Goal: Task Accomplishment & Management: Complete application form

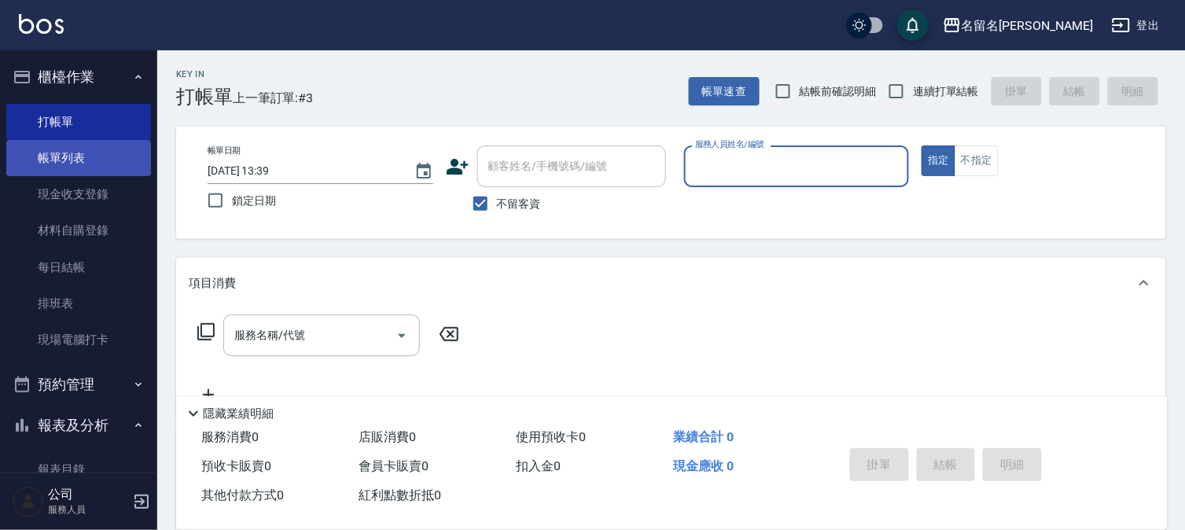
click at [91, 157] on link "帳單列表" at bounding box center [78, 158] width 145 height 36
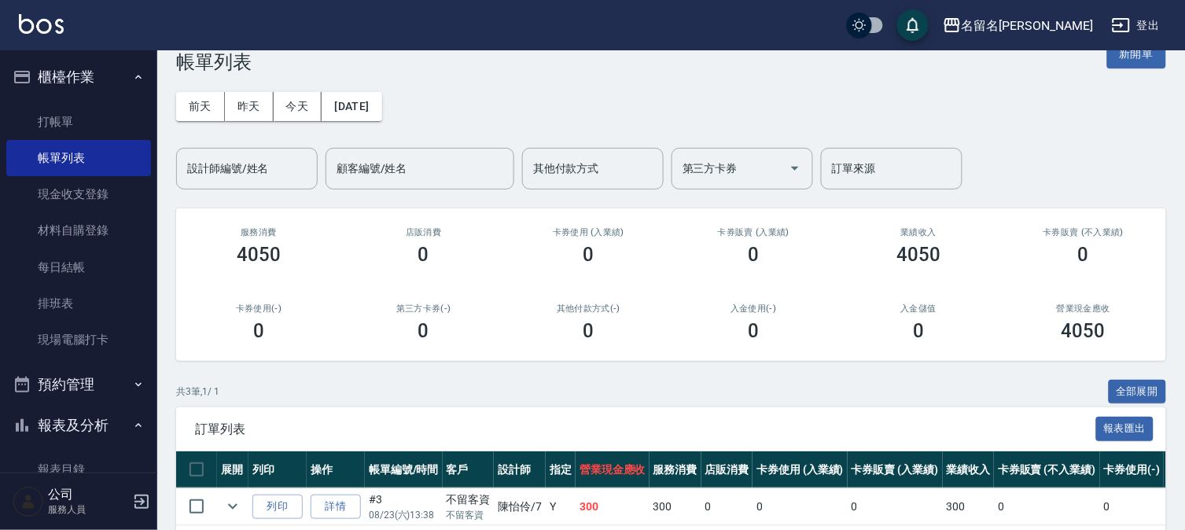
scroll to position [175, 0]
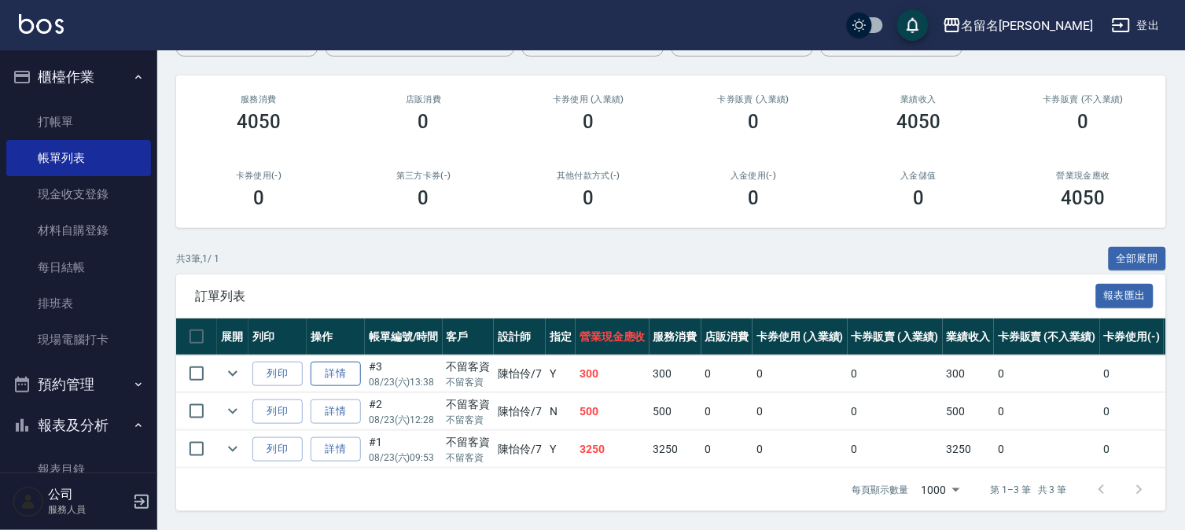
click at [352, 370] on link "詳情" at bounding box center [336, 374] width 50 height 24
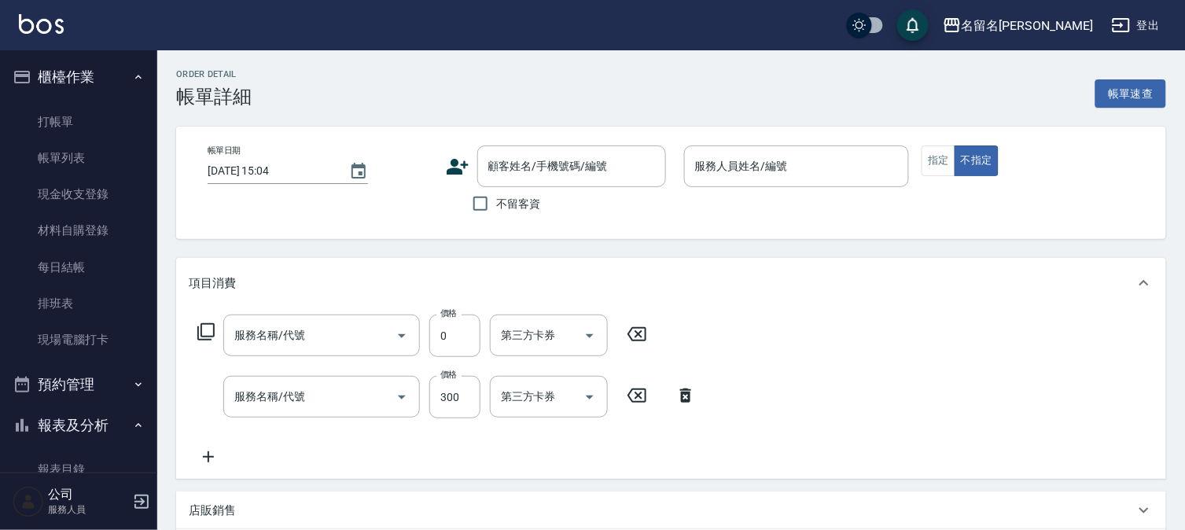
type input "[DATE] 13:38"
checkbox input "true"
type input "[PERSON_NAME]-7"
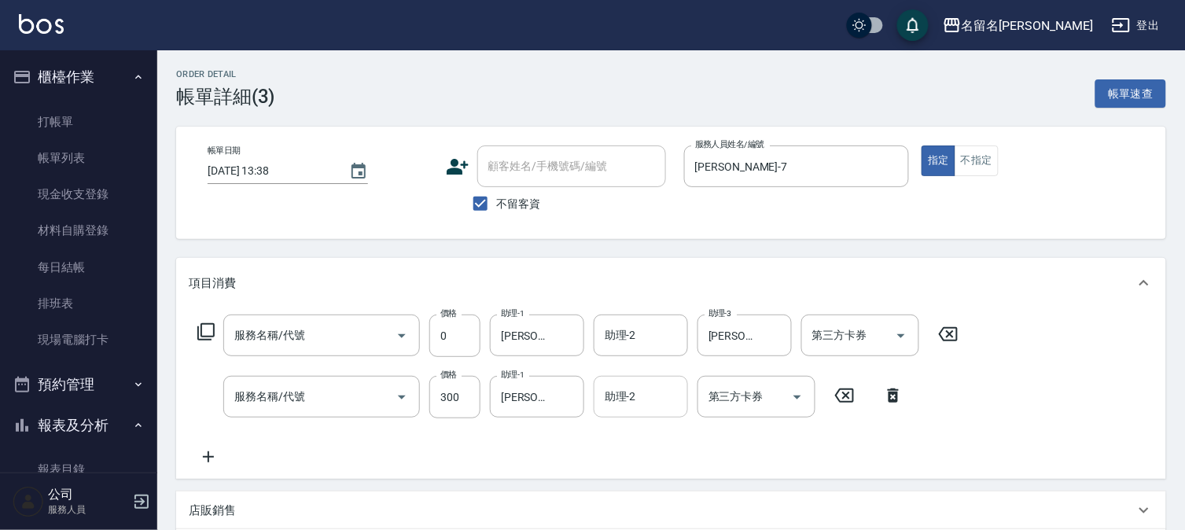
type input "新雪海微酸卡卷免費(610)"
type input "P.S洗髮(501)"
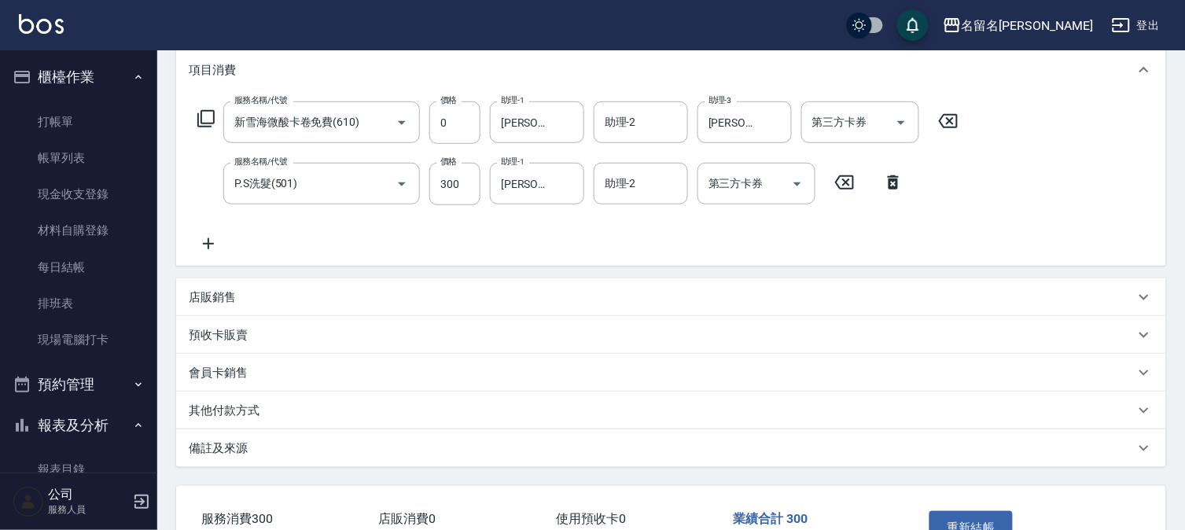
scroll to position [262, 0]
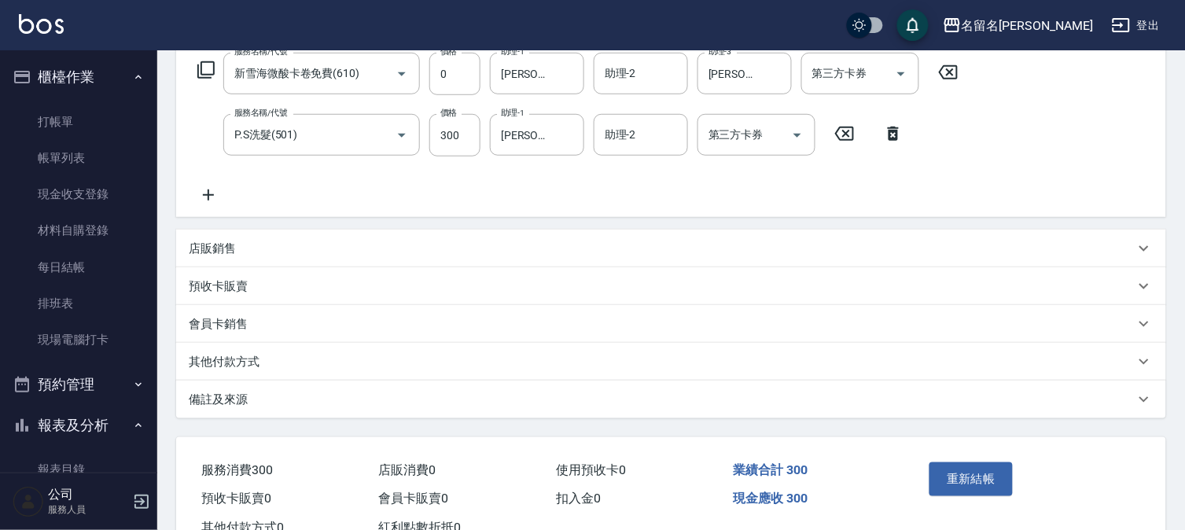
click at [228, 241] on p "店販銷售" at bounding box center [212, 249] width 47 height 17
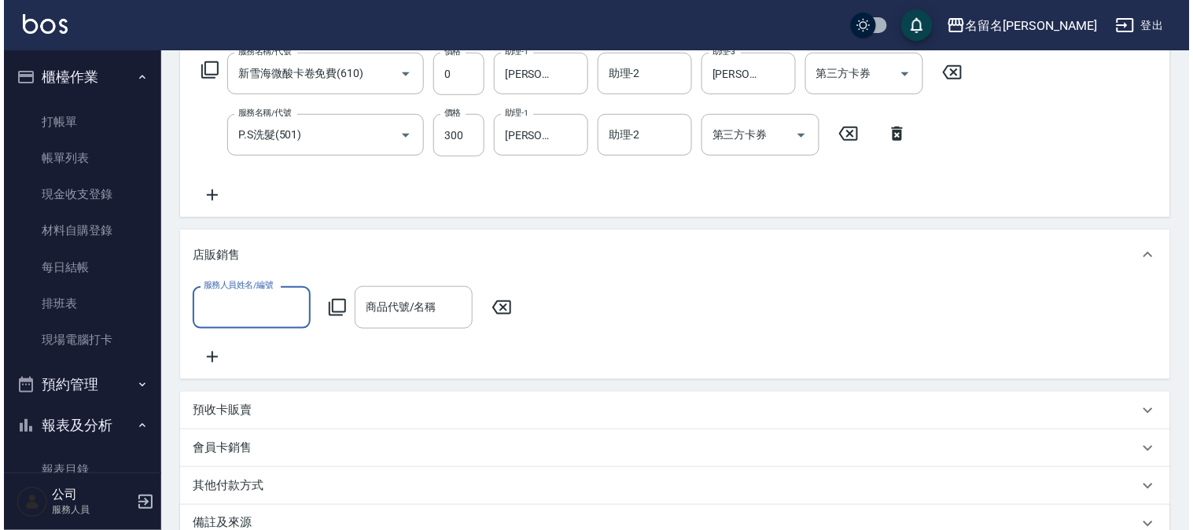
scroll to position [0, 0]
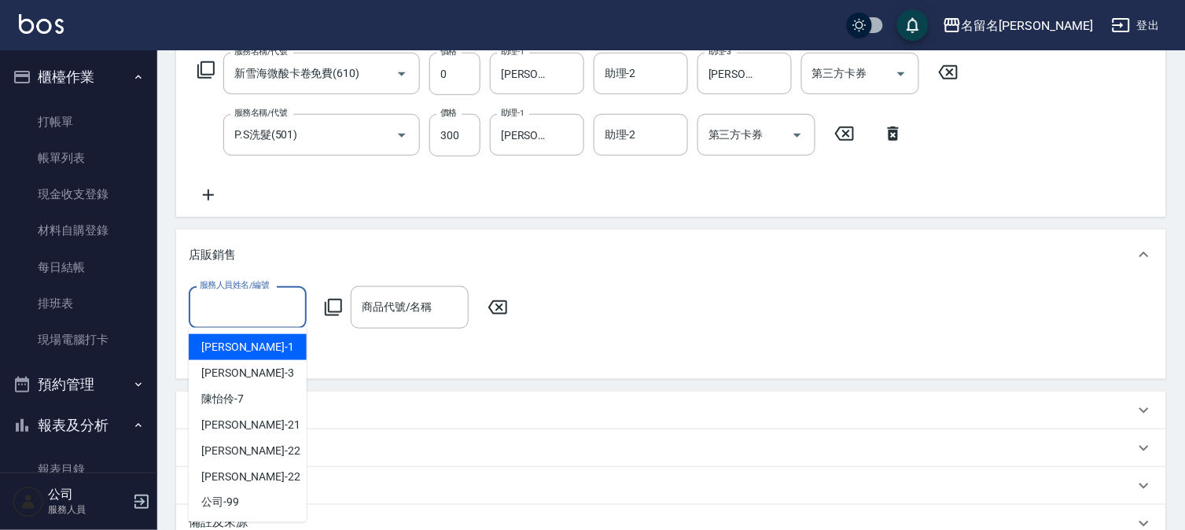
click at [238, 317] on input "服務人員姓名/編號" at bounding box center [248, 307] width 104 height 28
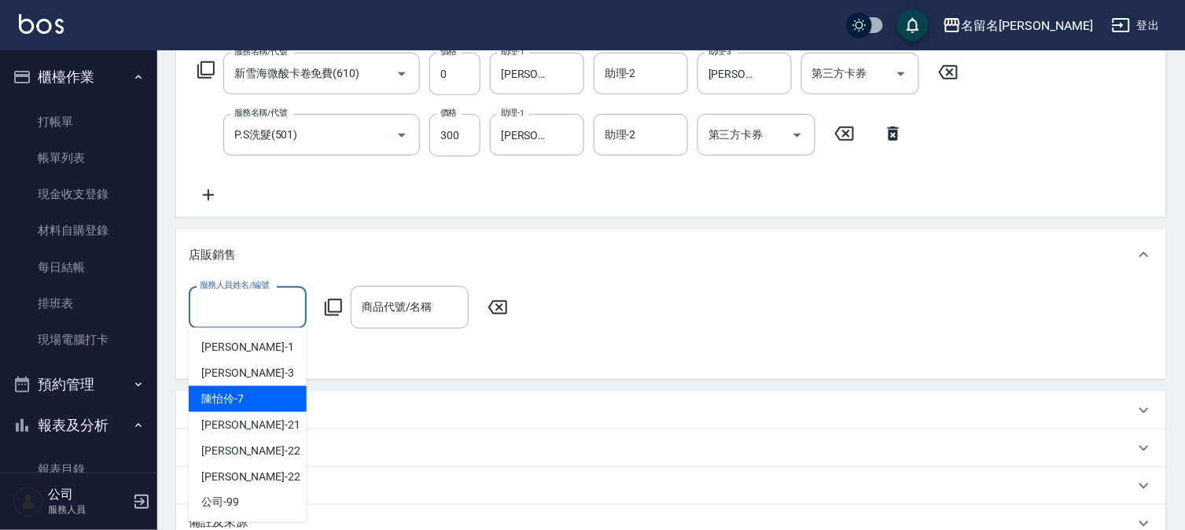
click at [281, 398] on div "[PERSON_NAME]-7" at bounding box center [248, 399] width 118 height 26
type input "[PERSON_NAME]-7"
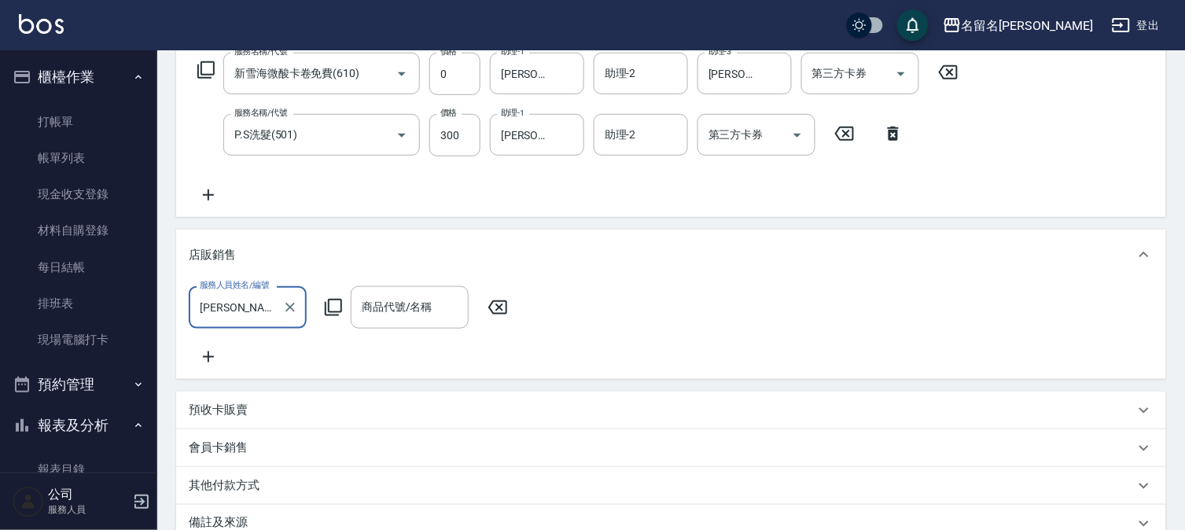
click at [333, 303] on icon at bounding box center [333, 307] width 19 height 19
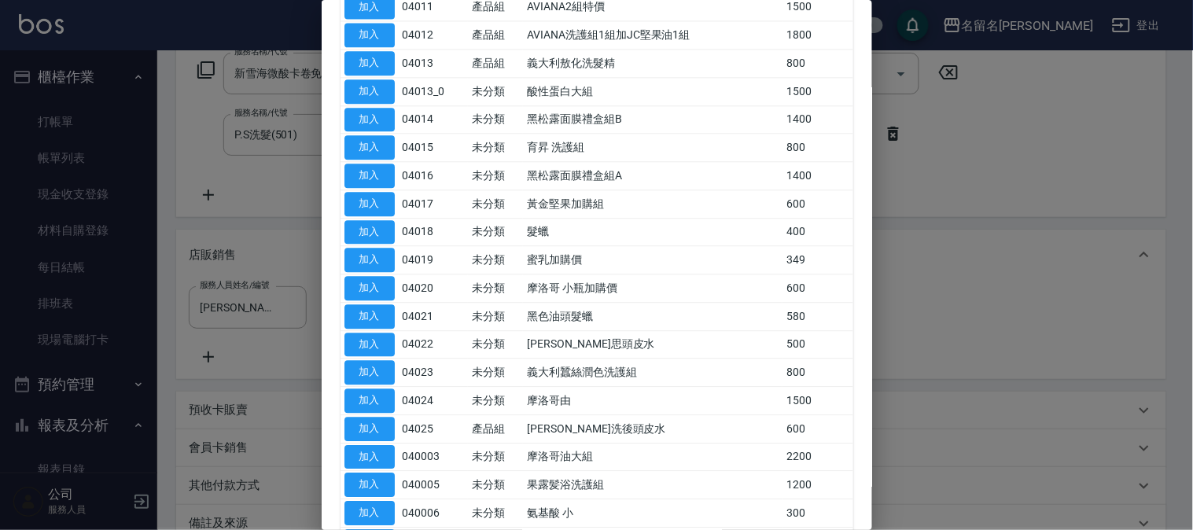
scroll to position [1027, 0]
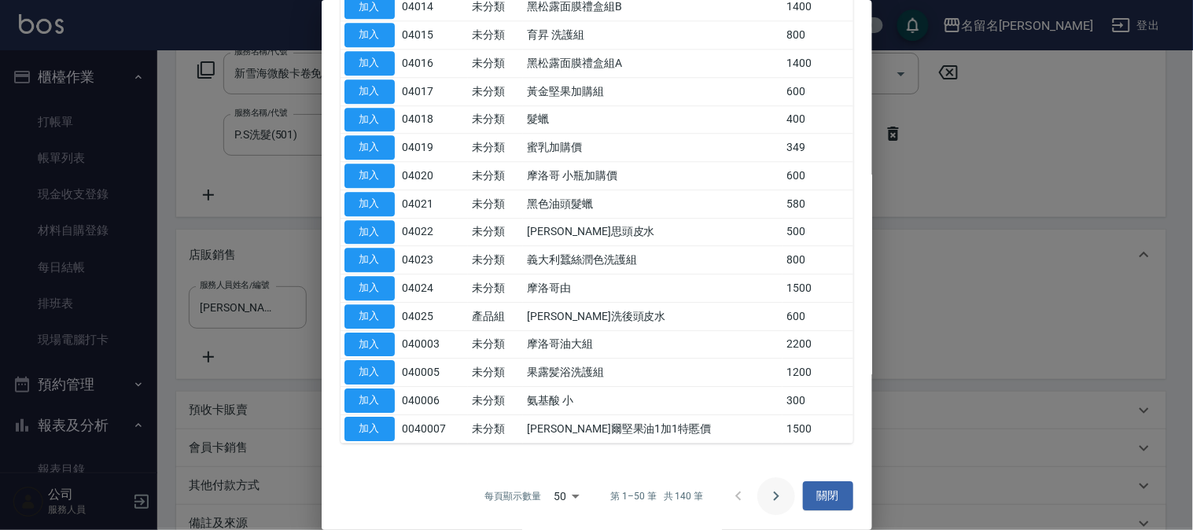
click at [767, 498] on icon "Go to next page" at bounding box center [776, 496] width 19 height 19
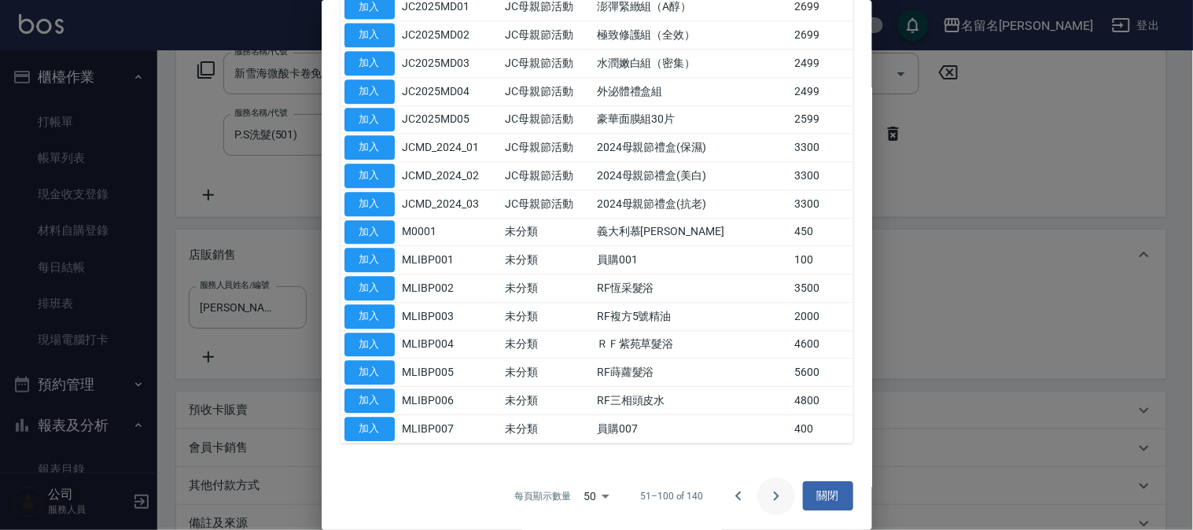
scroll to position [915, 0]
click at [767, 500] on icon "Go to next page" at bounding box center [776, 496] width 19 height 19
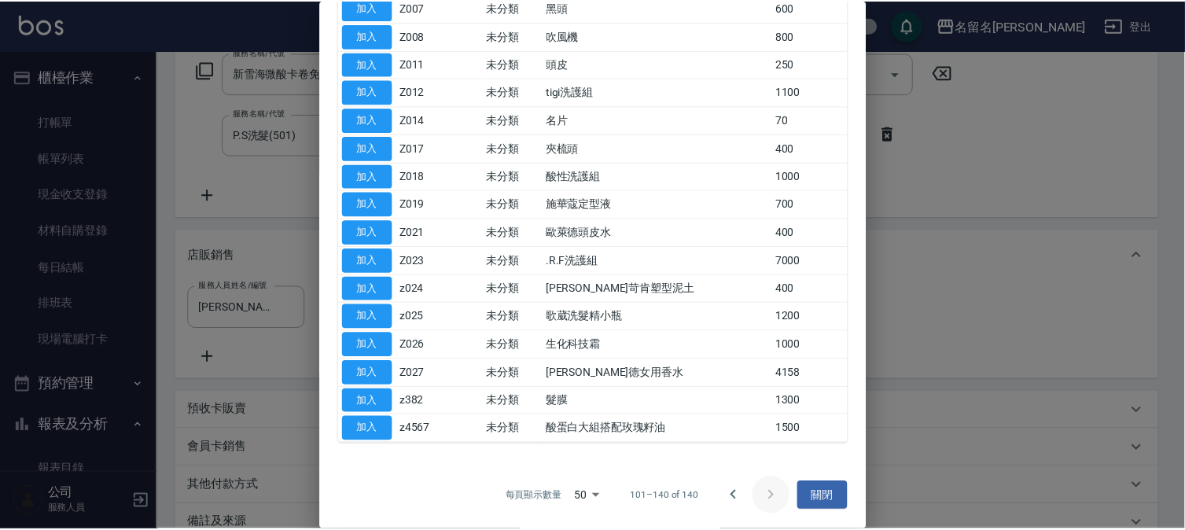
scroll to position [633, 0]
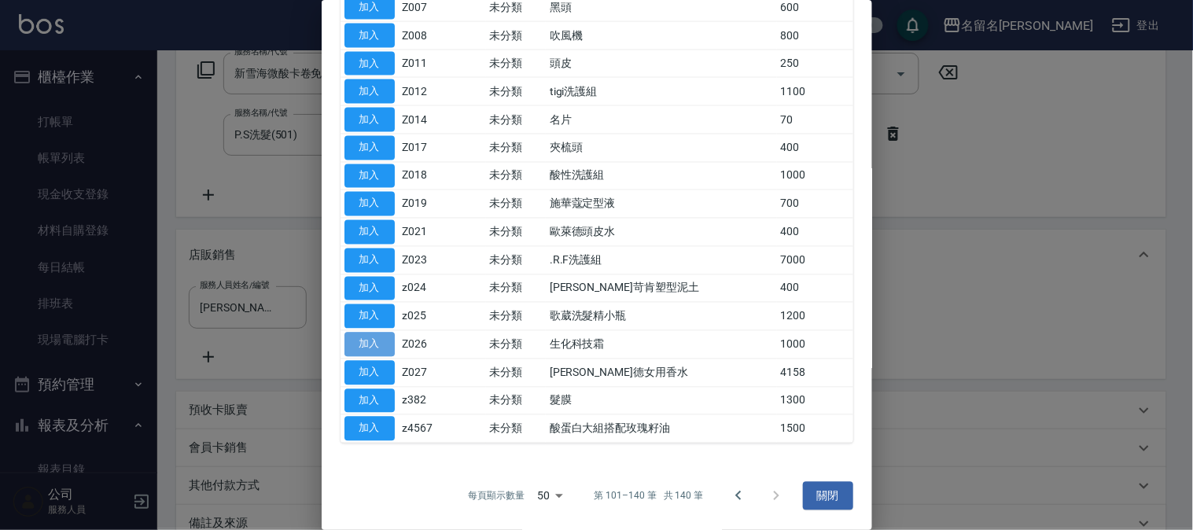
click at [367, 346] on button "加入" at bounding box center [369, 345] width 50 height 24
type input "生化科技霜"
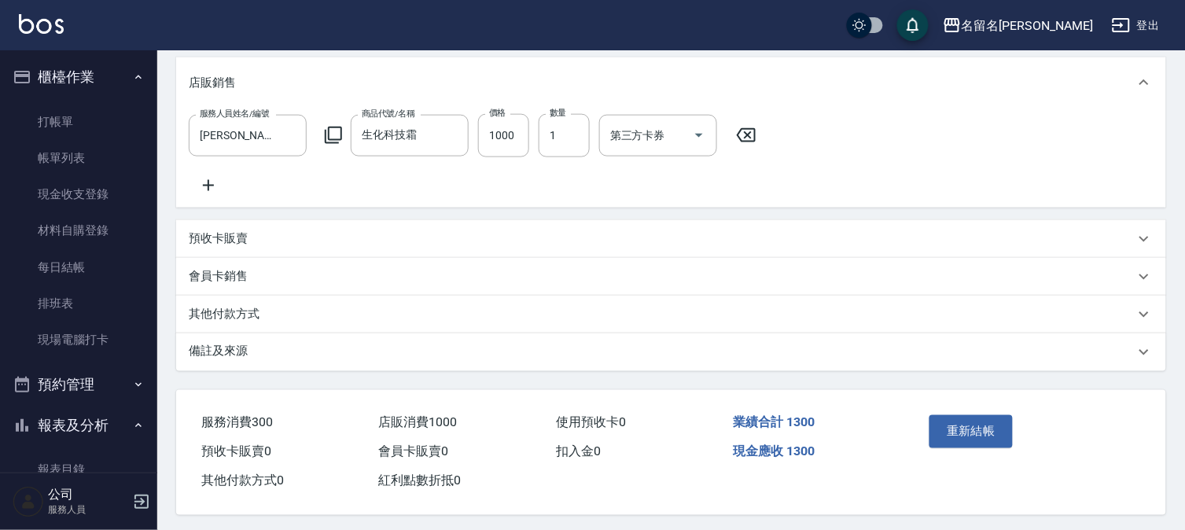
scroll to position [454, 0]
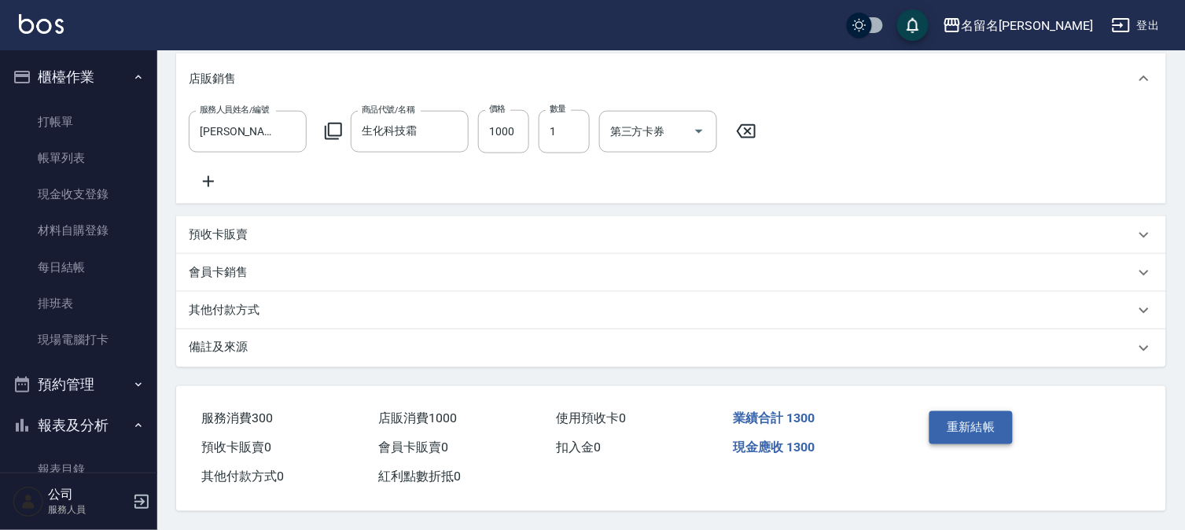
click at [976, 417] on button "重新結帳" at bounding box center [970, 427] width 83 height 33
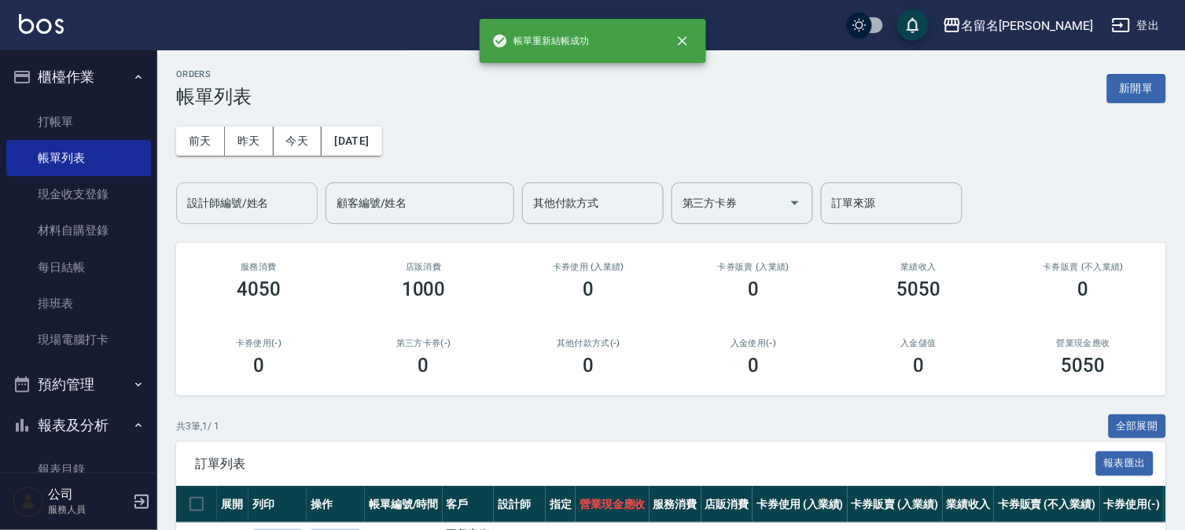
click at [245, 206] on input "設計師編號/姓名" at bounding box center [246, 203] width 127 height 28
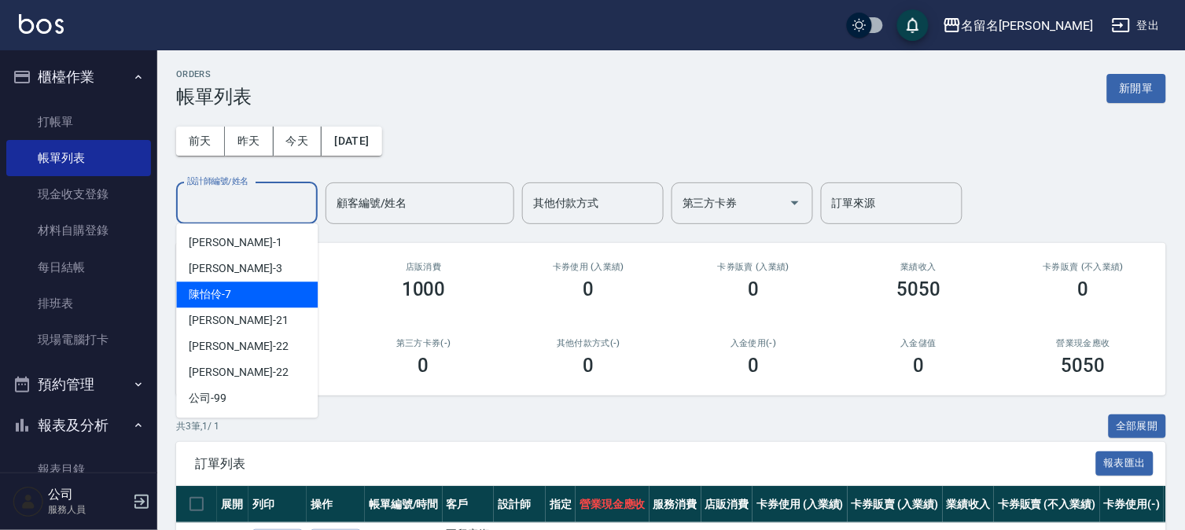
click at [272, 294] on div "[PERSON_NAME]-7" at bounding box center [247, 294] width 142 height 26
type input "[PERSON_NAME]-7"
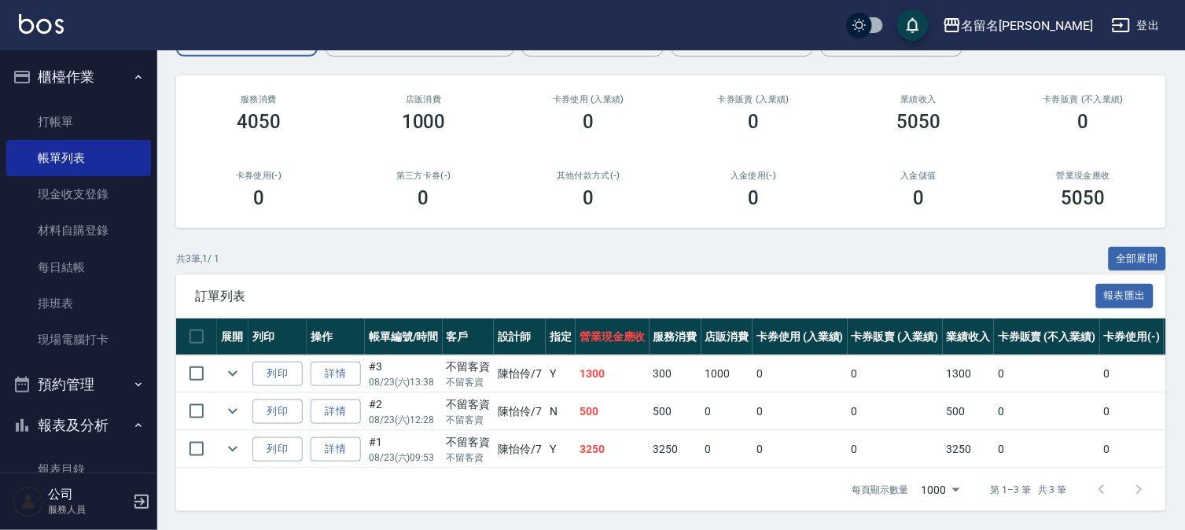
scroll to position [181, 0]
click at [333, 362] on link "詳情" at bounding box center [336, 374] width 50 height 24
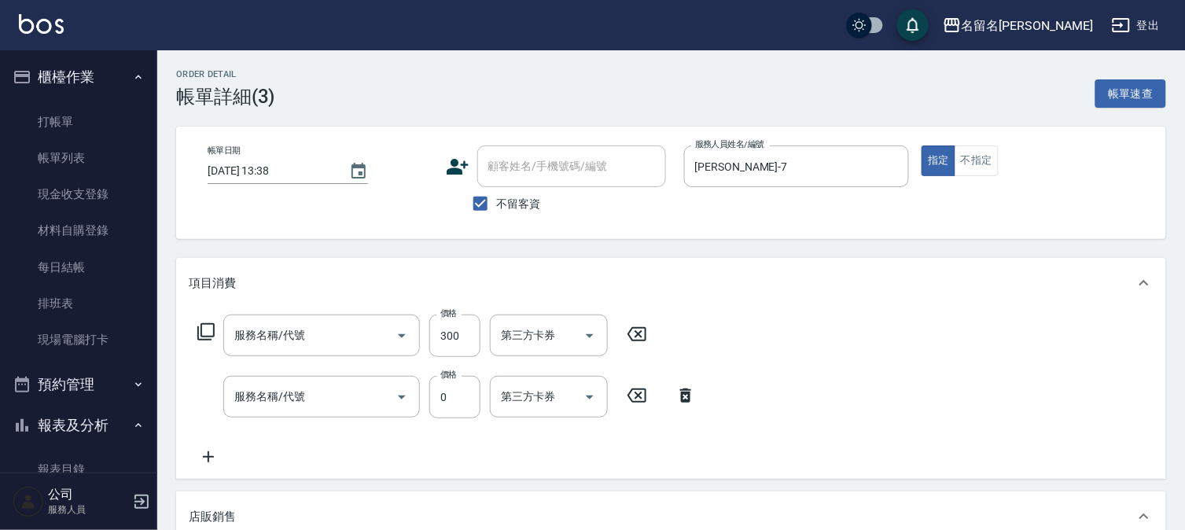
type input "[DATE] 13:38"
checkbox input "true"
type input "[PERSON_NAME]-7"
type input "P.S洗髮(501)"
type input "新雪海微酸卡卷免費(610)"
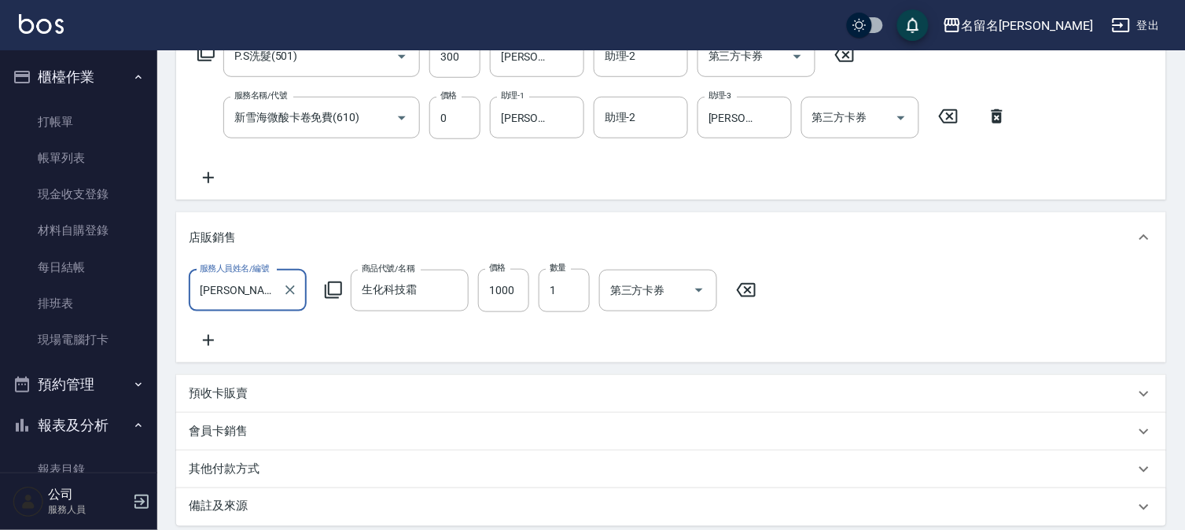
scroll to position [436, 0]
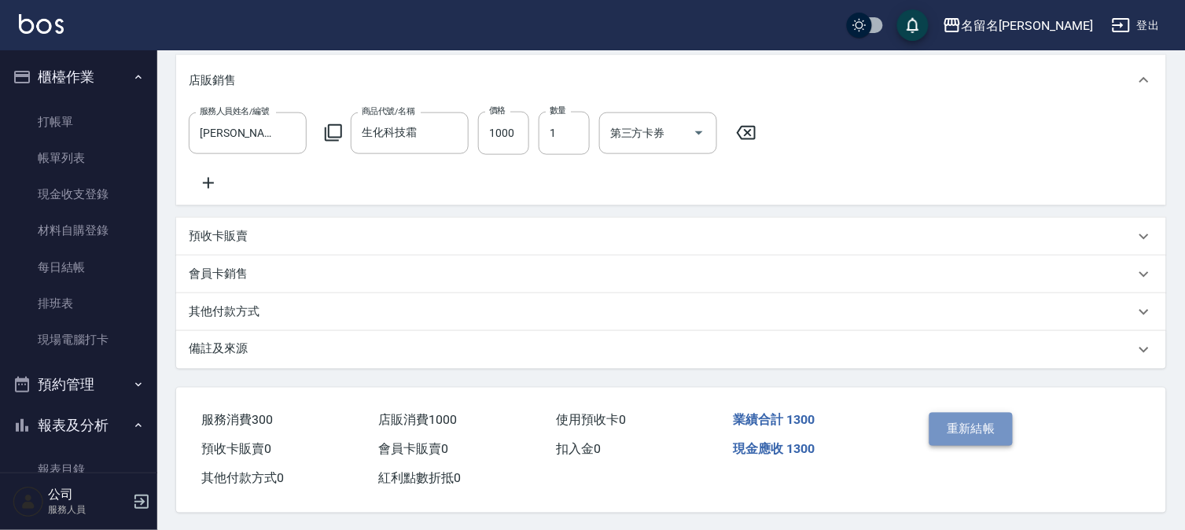
click at [960, 431] on button "重新結帳" at bounding box center [970, 429] width 83 height 33
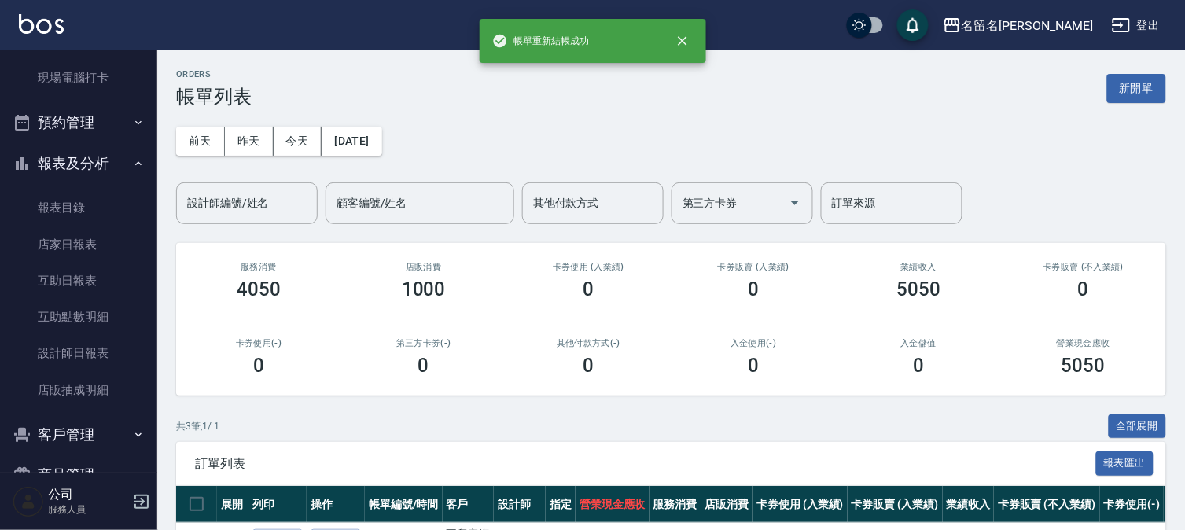
scroll to position [302, 0]
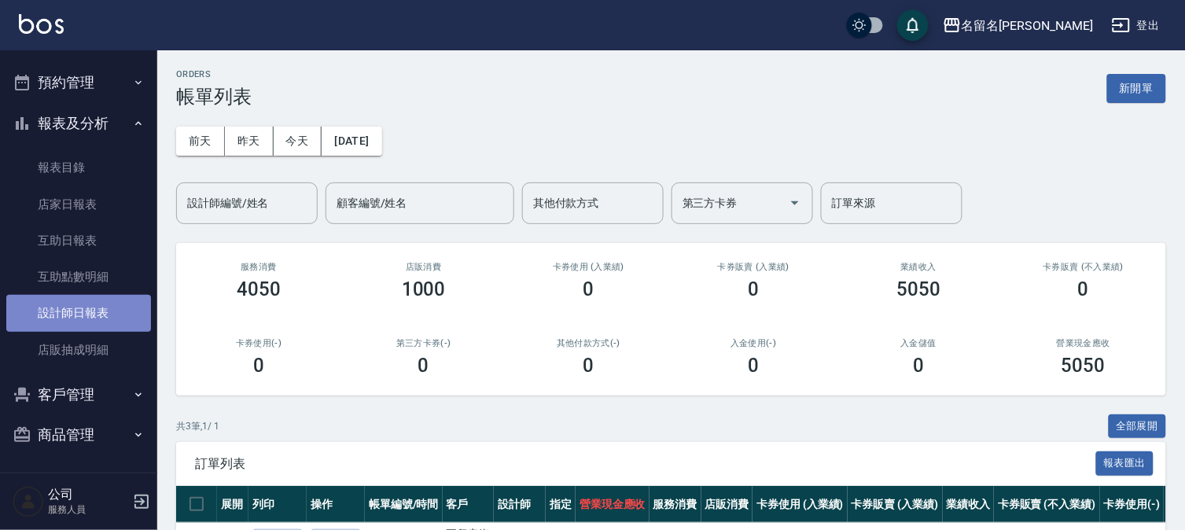
click at [97, 317] on link "設計師日報表" at bounding box center [78, 313] width 145 height 36
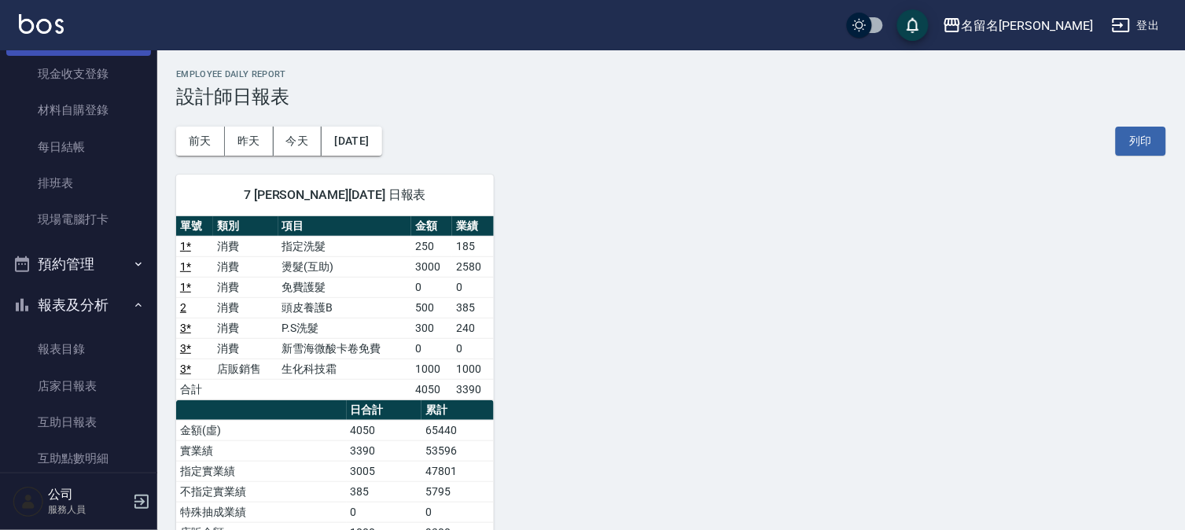
scroll to position [40, 0]
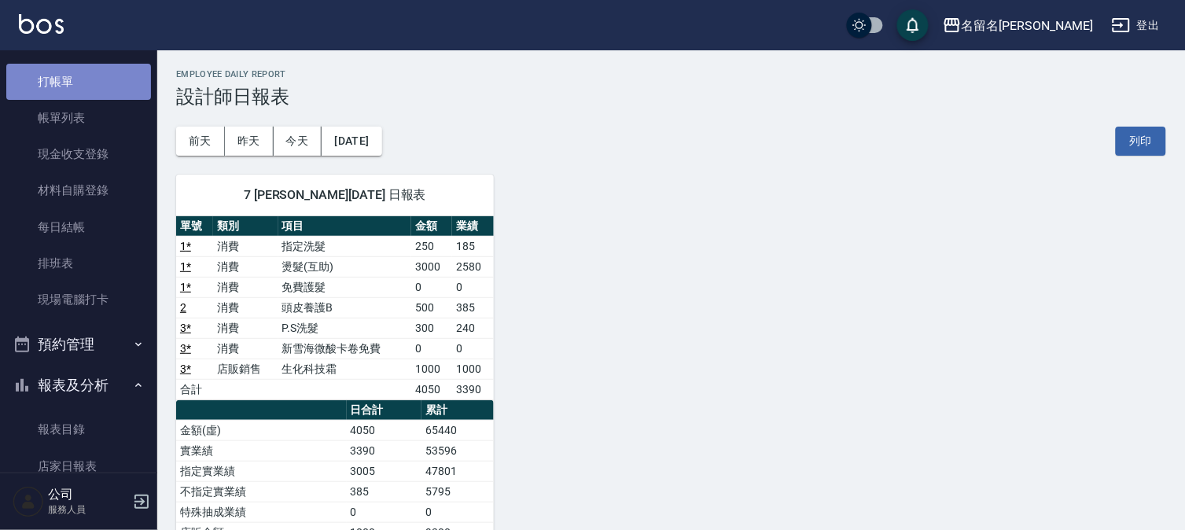
click at [86, 86] on link "打帳單" at bounding box center [78, 82] width 145 height 36
